Goal: Transaction & Acquisition: Purchase product/service

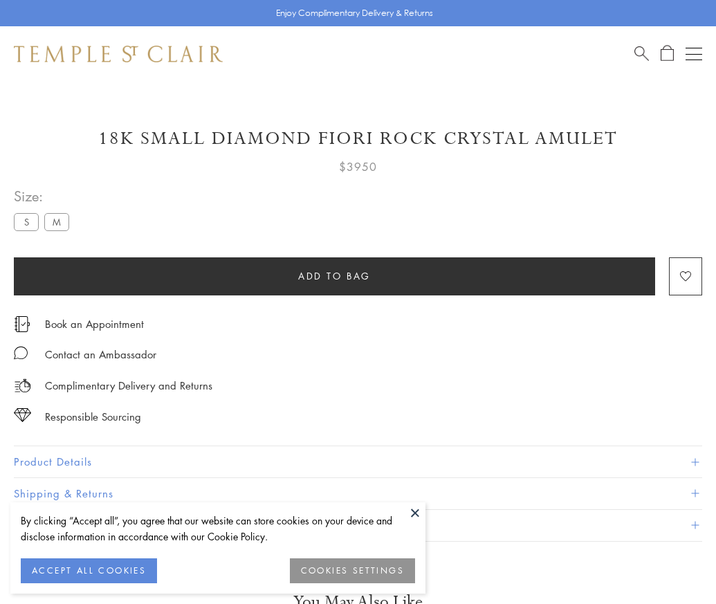
click at [334, 275] on span "Add to bag" at bounding box center [334, 275] width 73 height 15
